Goal: Information Seeking & Learning: Learn about a topic

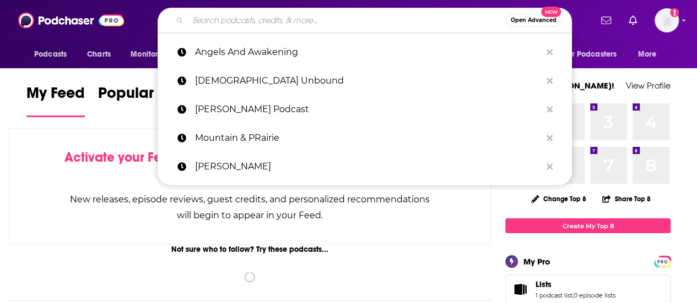
click at [249, 21] on input "Search podcasts, credits, & more..." at bounding box center [347, 21] width 318 height 18
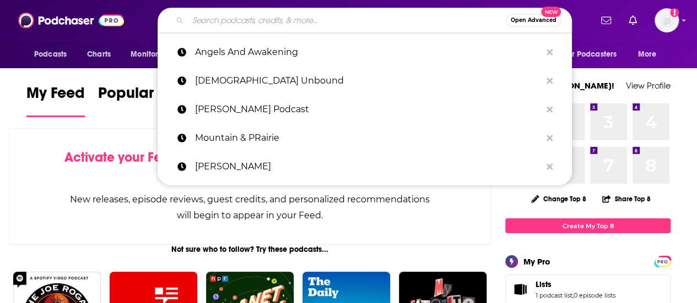
paste input "[DEMOGRAPHIC_DATA] Unbound"
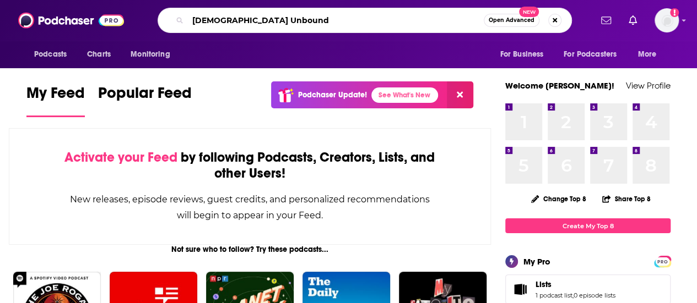
type input "[DEMOGRAPHIC_DATA] Unbound"
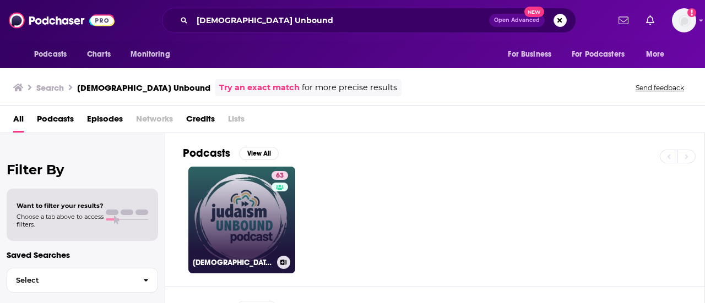
click at [266, 210] on link "63 [DEMOGRAPHIC_DATA] Unbound" at bounding box center [241, 220] width 107 height 107
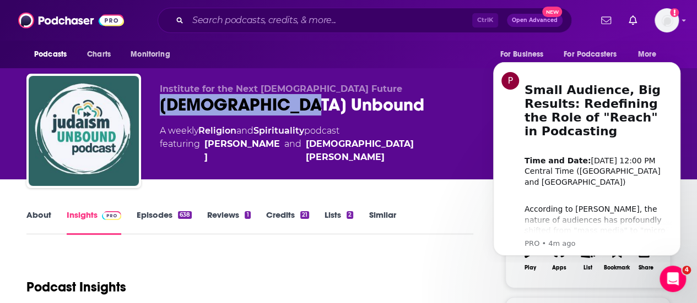
drag, startPoint x: 163, startPoint y: 112, endPoint x: 306, endPoint y: 107, distance: 143.3
click at [306, 107] on div "[DEMOGRAPHIC_DATA] Unbound 63" at bounding box center [324, 104] width 328 height 21
copy h2 "[DEMOGRAPHIC_DATA] Unbound"
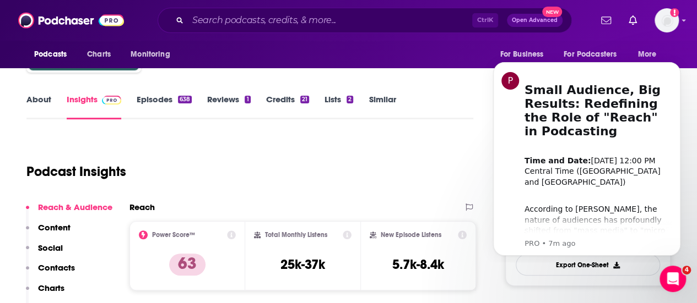
scroll to position [148, 0]
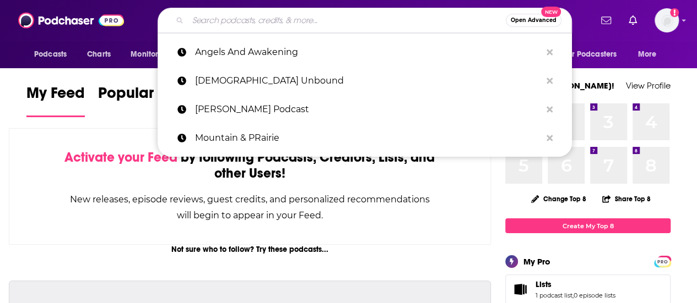
click at [261, 21] on input "Search podcasts, credits, & more..." at bounding box center [347, 21] width 318 height 18
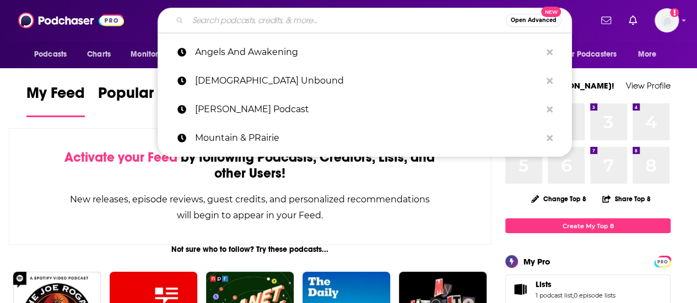
paste input "Give and Take"
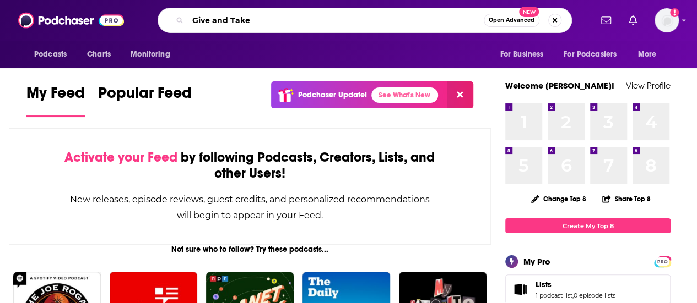
type input "Give and Take"
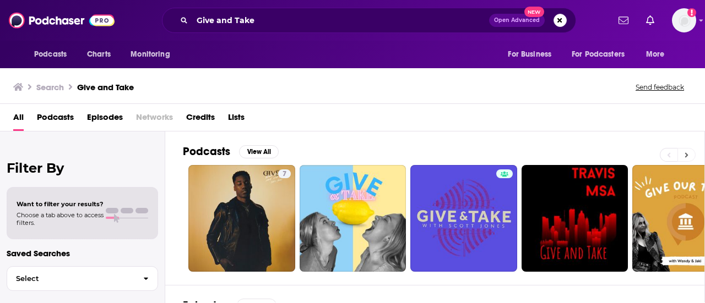
click at [689, 153] on button at bounding box center [686, 155] width 18 height 14
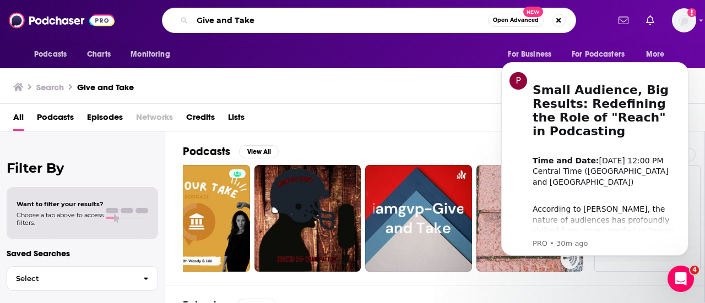
click at [273, 18] on input "Give and Take" at bounding box center [340, 21] width 296 height 18
click at [498, 20] on span "Open Advanced" at bounding box center [516, 21] width 46 height 6
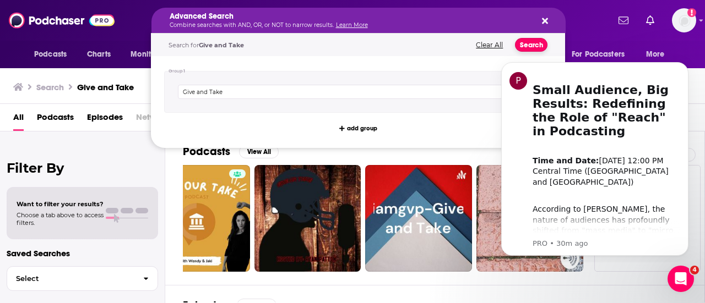
click at [529, 45] on button "Search" at bounding box center [531, 45] width 32 height 14
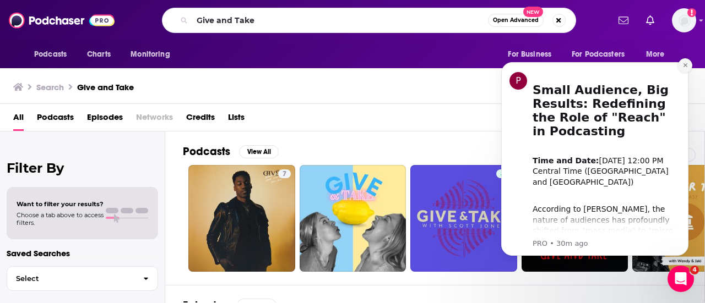
click at [686, 65] on icon "Dismiss notification" at bounding box center [685, 65] width 6 height 6
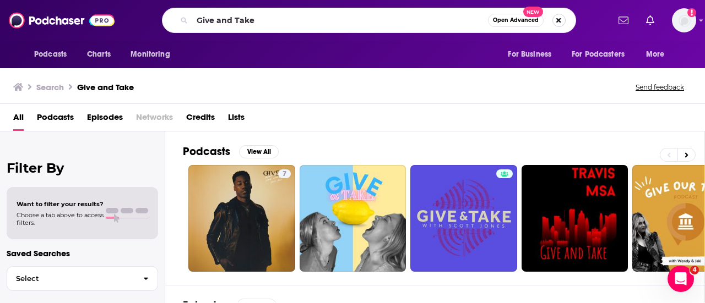
click at [562, 19] on button "Search podcasts, credits, & more..." at bounding box center [558, 20] width 13 height 13
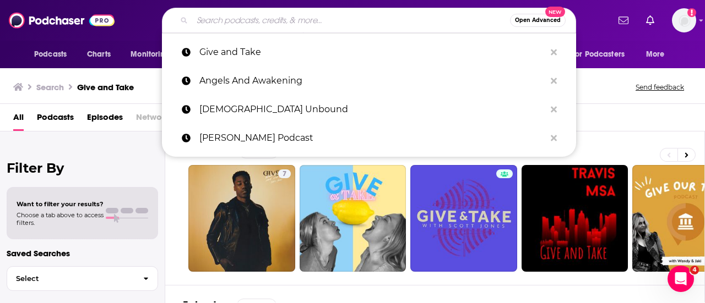
click at [321, 20] on input "Search podcasts, credits, & more..." at bounding box center [351, 21] width 318 height 18
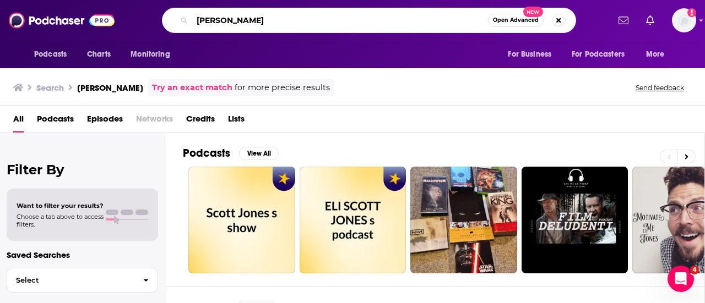
click at [264, 19] on input "Scott Jones" at bounding box center [340, 21] width 296 height 18
paste input "Give and Take"
type input "Scott Jones Give and Take"
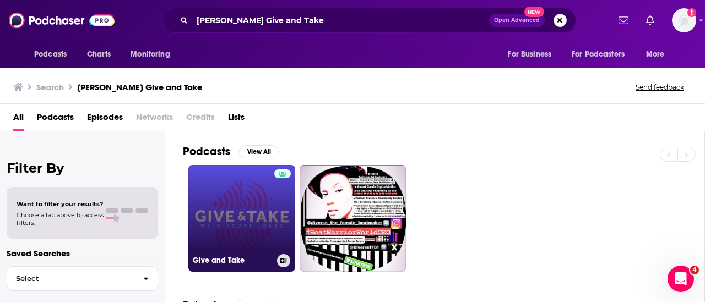
click at [230, 208] on link "Give and Take" at bounding box center [241, 218] width 107 height 107
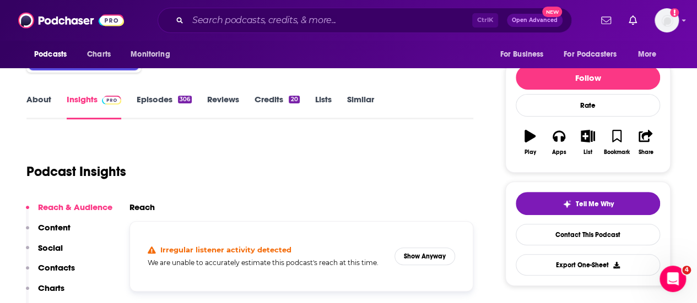
scroll to position [146, 0]
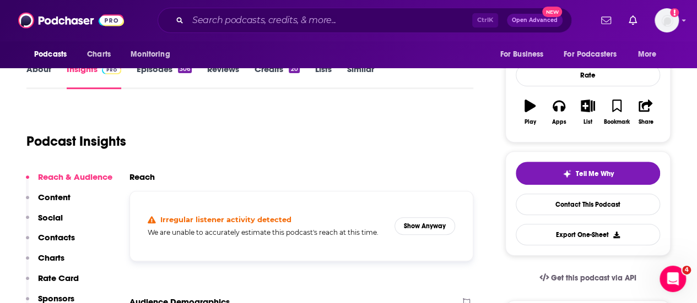
click at [144, 70] on link "Episodes 306" at bounding box center [164, 76] width 55 height 25
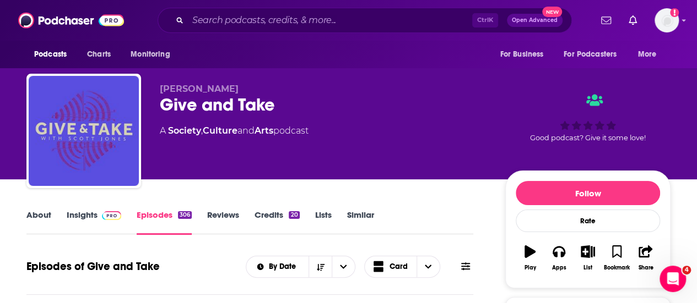
click at [86, 215] on link "Insights" at bounding box center [94, 222] width 55 height 25
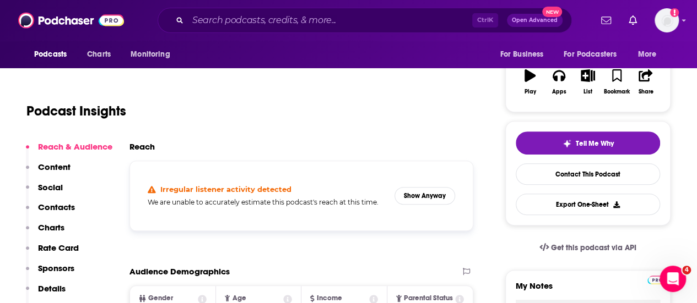
scroll to position [220, 0]
